Goal: Transaction & Acquisition: Purchase product/service

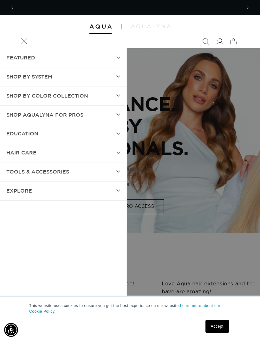
scroll to position [0, 227]
click at [112, 81] on summary "SHOP BY SYSTEM" at bounding box center [63, 76] width 127 height 19
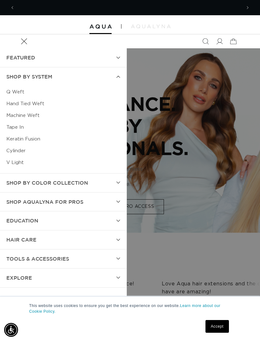
scroll to position [0, 454]
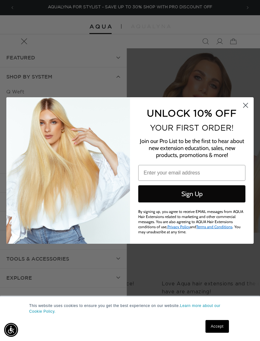
click at [241, 107] on circle "Close dialog" at bounding box center [246, 105] width 10 height 10
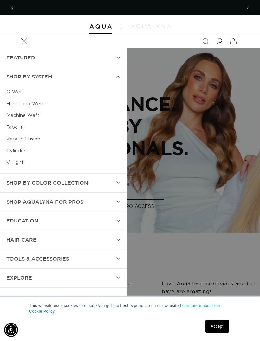
scroll to position [0, 0]
click at [15, 102] on link "Hand Tied Weft" at bounding box center [63, 104] width 114 height 12
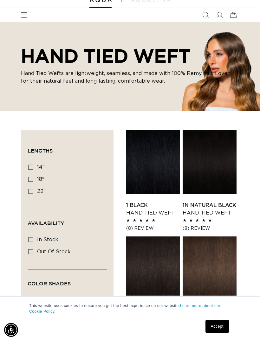
scroll to position [0, 227]
click at [30, 181] on label "18" 18" (35 products)" at bounding box center [65, 179] width 74 height 12
click at [30, 181] on input "18" 18" (35 products)" at bounding box center [30, 179] width 5 height 5
checkbox input "true"
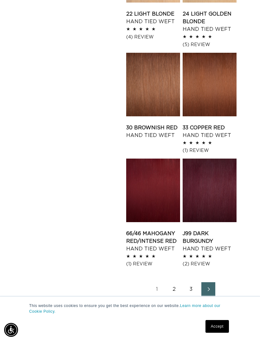
scroll to position [0, 227]
click at [216, 124] on link "33 Copper Red Hand Tied Weft" at bounding box center [210, 131] width 54 height 15
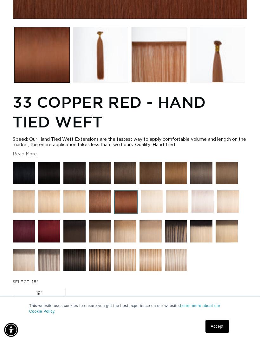
scroll to position [286, 0]
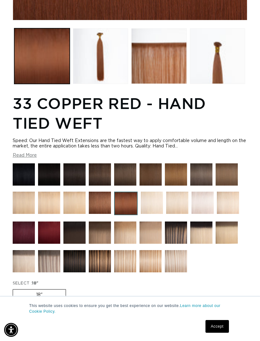
click at [103, 260] on img at bounding box center [100, 261] width 22 height 22
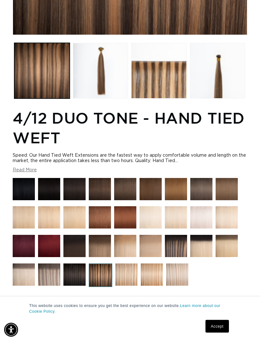
scroll to position [271, 0]
click at [140, 224] on img at bounding box center [151, 217] width 22 height 22
click at [129, 206] on img at bounding box center [125, 217] width 22 height 22
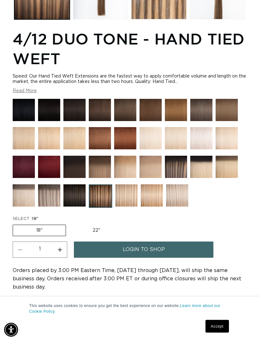
scroll to position [351, 0]
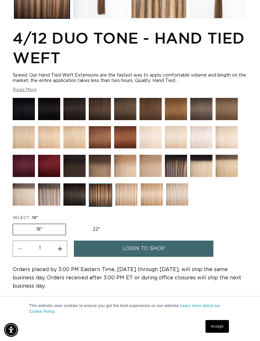
click at [98, 230] on label "22" Variant sold out or unavailable" at bounding box center [97, 229] width 54 height 11
click at [70, 223] on input "22" Variant sold out or unavailable" at bounding box center [69, 222] width 0 height 0
radio input "true"
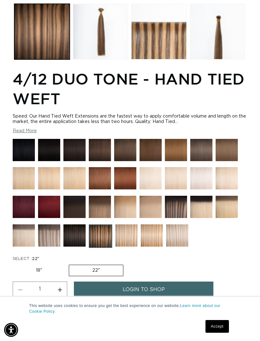
scroll to position [0, 0]
click at [155, 236] on img at bounding box center [152, 235] width 22 height 22
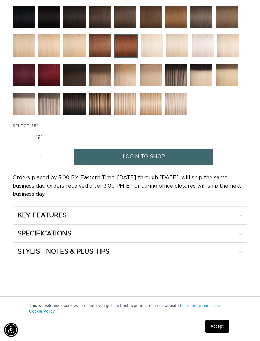
scroll to position [0, 227]
click at [199, 250] on div "STYLIST NOTES & PLUS TIPS" at bounding box center [130, 251] width 226 height 8
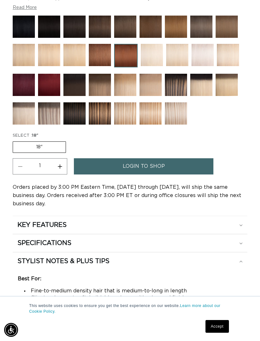
scroll to position [422, 0]
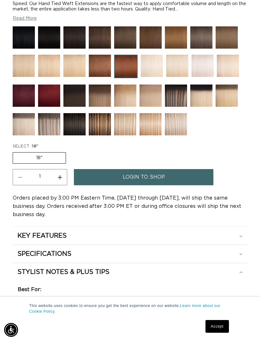
click at [53, 161] on label "18" Variant sold out or unavailable" at bounding box center [39, 157] width 53 height 11
click at [15, 151] on input "18" Variant sold out or unavailable" at bounding box center [14, 151] width 0 height 0
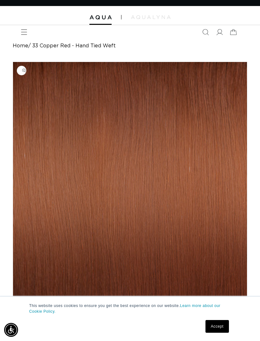
scroll to position [6, 0]
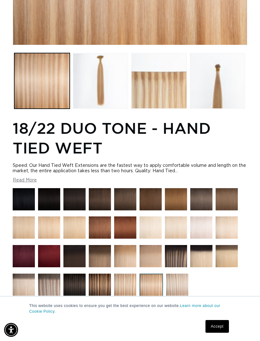
scroll to position [266, 0]
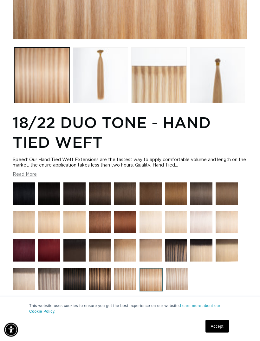
click at [24, 219] on img at bounding box center [24, 222] width 22 height 22
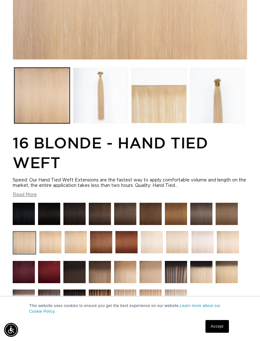
click at [151, 304] on img at bounding box center [151, 300] width 22 height 22
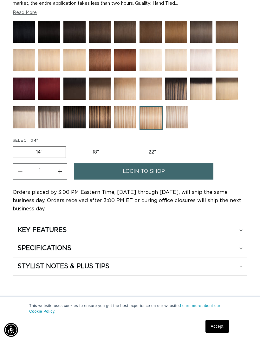
scroll to position [0, 227]
click at [152, 157] on label "22" Variant sold out or unavailable" at bounding box center [152, 152] width 54 height 11
click at [126, 145] on input "22" Variant sold out or unavailable" at bounding box center [125, 145] width 0 height 0
radio input "true"
click at [207, 268] on div "STYLIST NOTES & PLUS TIPS" at bounding box center [130, 266] width 226 height 8
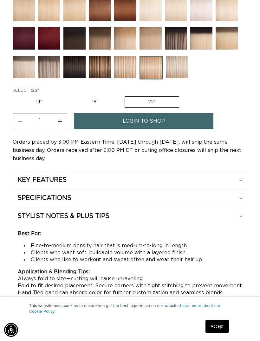
scroll to position [478, 0]
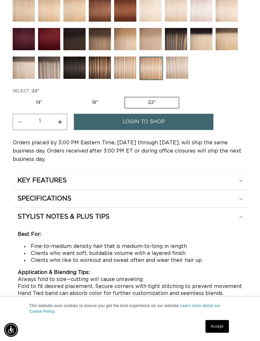
click at [238, 198] on div "SPECIFICATIONS" at bounding box center [130, 198] width 226 height 8
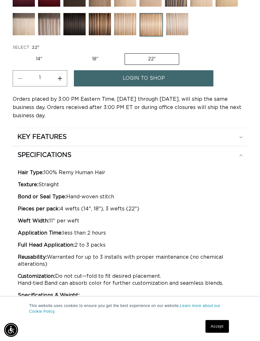
scroll to position [0, 0]
